Goal: Information Seeking & Learning: Learn about a topic

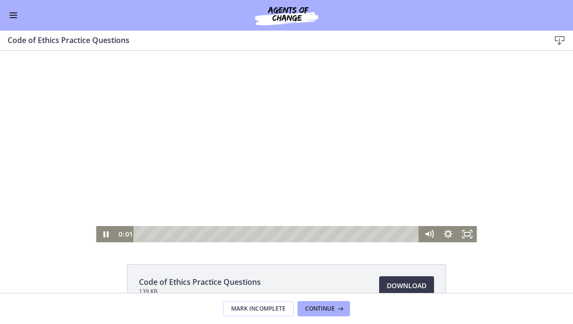
click at [199, 109] on div at bounding box center [286, 146] width 380 height 191
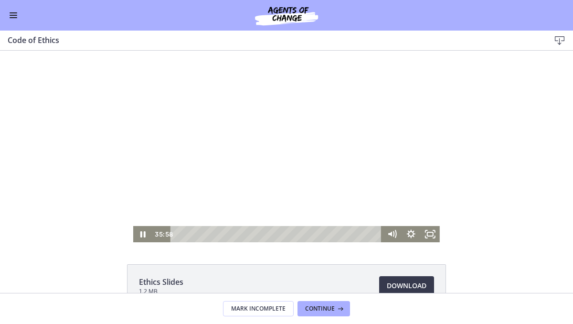
click at [167, 94] on div at bounding box center [286, 146] width 306 height 191
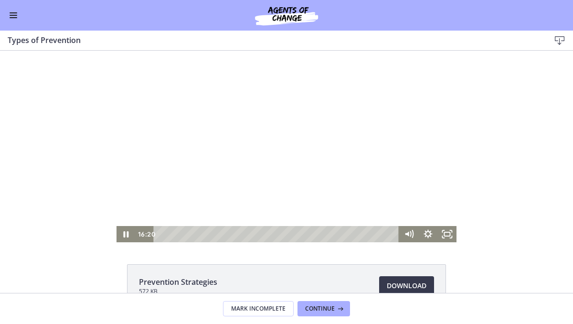
click at [146, 79] on div at bounding box center [286, 146] width 340 height 191
click at [172, 84] on div at bounding box center [286, 146] width 340 height 191
click at [231, 129] on div at bounding box center [286, 146] width 340 height 191
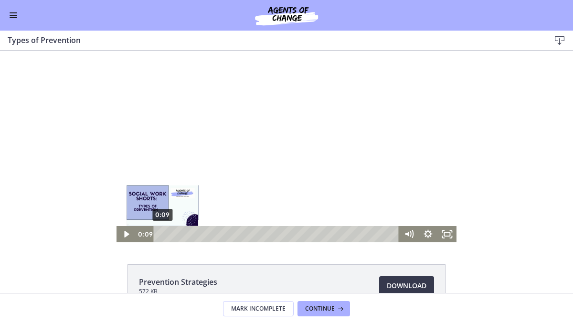
click at [160, 232] on div "0:09" at bounding box center [277, 234] width 234 height 16
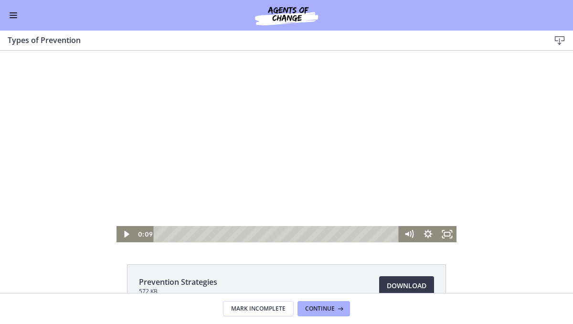
click at [209, 135] on div at bounding box center [286, 146] width 340 height 191
click at [209, 144] on div at bounding box center [286, 146] width 340 height 191
click at [264, 135] on div at bounding box center [286, 146] width 340 height 191
click at [438, 232] on icon "Fullscreen" at bounding box center [446, 234] width 23 height 20
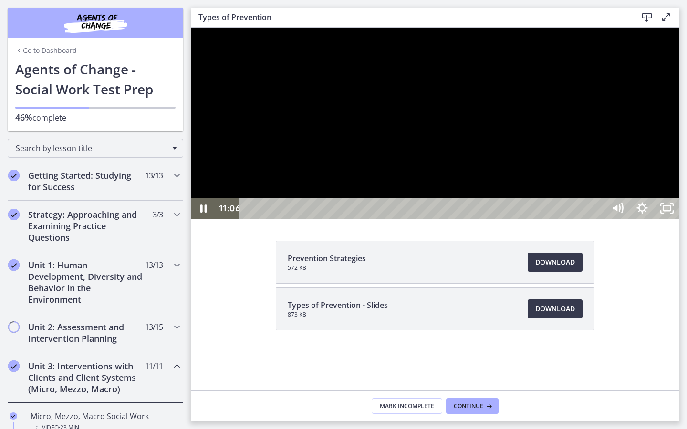
click at [572, 219] on div at bounding box center [435, 123] width 489 height 191
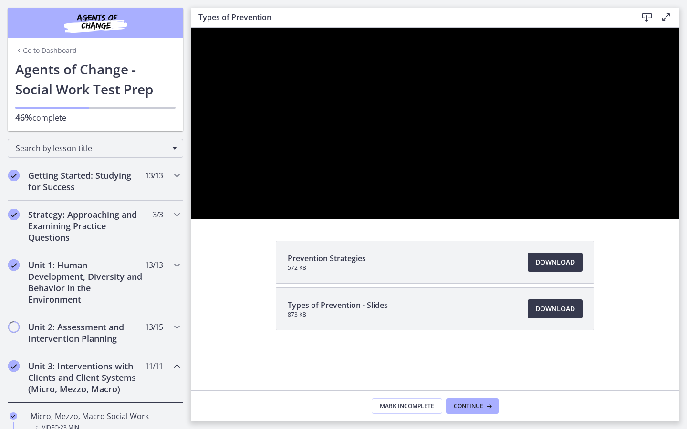
click at [572, 219] on div at bounding box center [435, 123] width 489 height 191
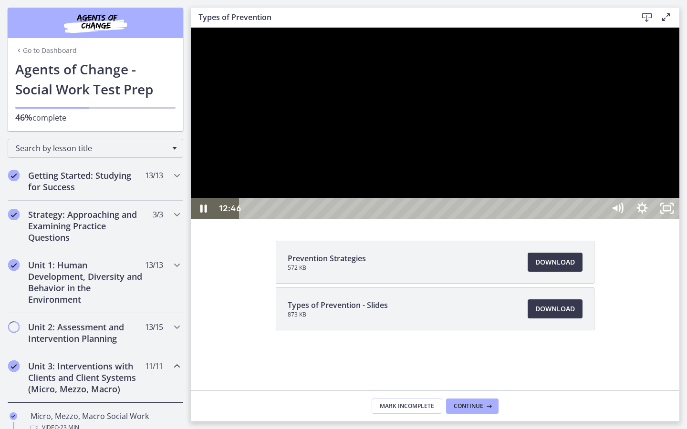
click at [572, 219] on div at bounding box center [435, 123] width 489 height 191
drag, startPoint x: 491, startPoint y: 324, endPoint x: 490, endPoint y: 319, distance: 4.8
click at [490, 219] on div at bounding box center [435, 123] width 489 height 191
click at [424, 219] on div at bounding box center [435, 123] width 489 height 191
click at [408, 219] on div at bounding box center [435, 123] width 489 height 191
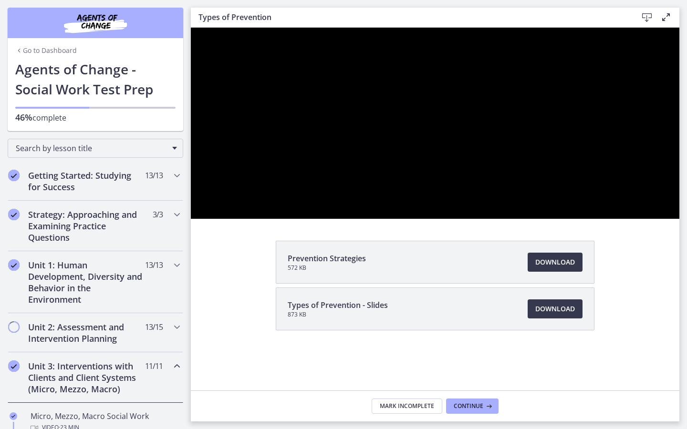
click at [408, 219] on div at bounding box center [435, 123] width 489 height 191
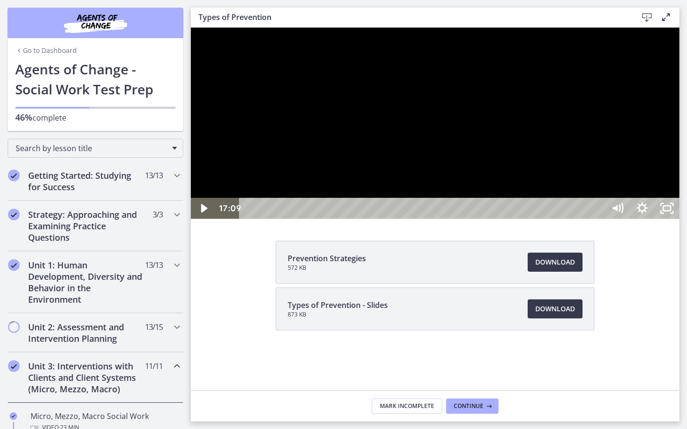
click at [340, 219] on div at bounding box center [435, 123] width 489 height 191
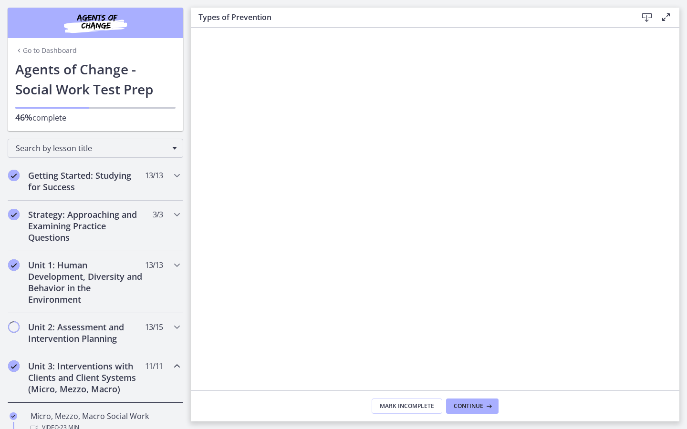
click at [572, 323] on icon "Fullscreen" at bounding box center [667, 403] width 30 height 25
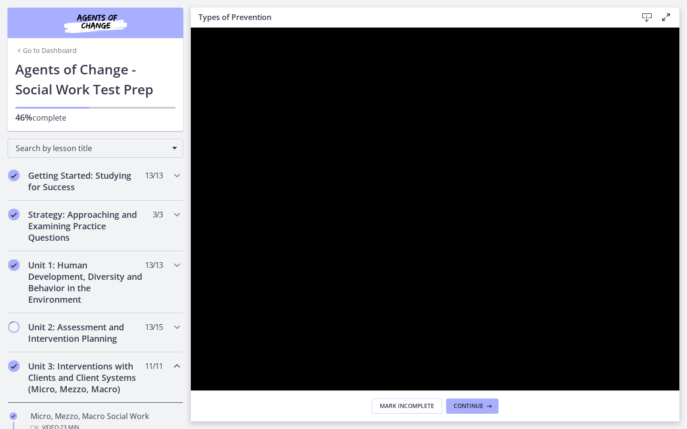
click at [572, 323] on icon "Unfullscreen" at bounding box center [667, 403] width 25 height 21
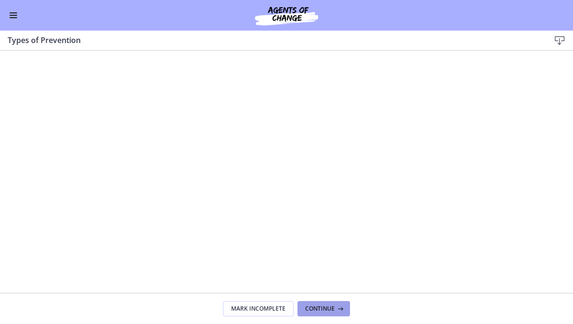
click at [314, 304] on span "Continue" at bounding box center [320, 308] width 30 height 8
click at [540, 306] on footer "Mark Incomplete Continue" at bounding box center [286, 308] width 573 height 31
click at [552, 309] on footer "Mark Incomplete Continue" at bounding box center [286, 308] width 573 height 31
click at [328, 311] on span "Continue" at bounding box center [320, 308] width 30 height 8
